Goal: Go to known website: Access a specific website the user already knows

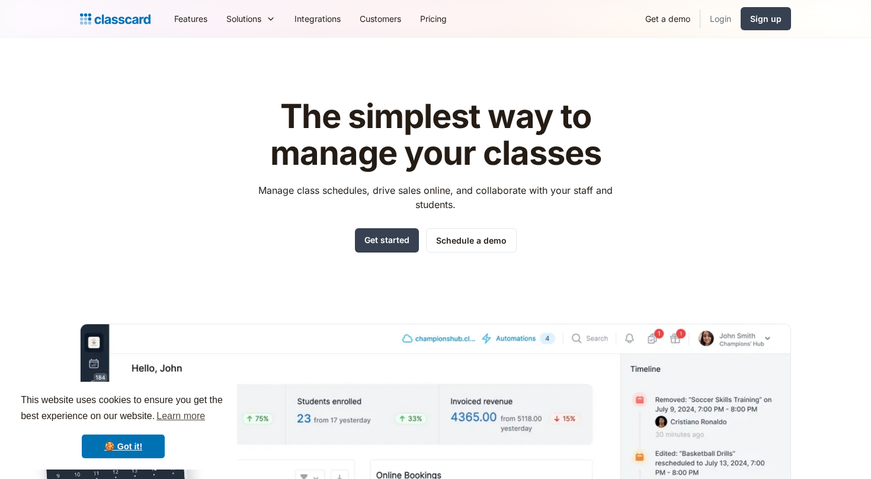
click at [709, 31] on link "Login" at bounding box center [721, 18] width 40 height 27
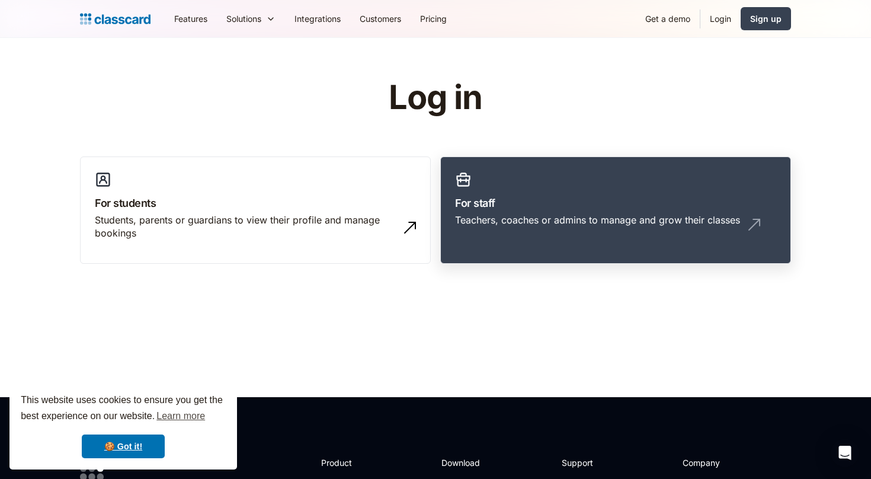
click at [561, 197] on h3 "For staff" at bounding box center [615, 203] width 321 height 16
